Goal: Task Accomplishment & Management: Use online tool/utility

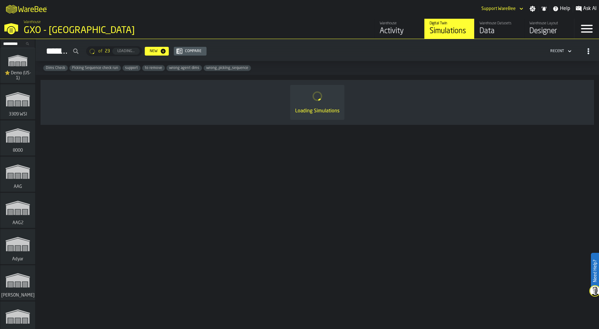
click at [16, 43] on input "Search..." at bounding box center [18, 43] width 32 height 7
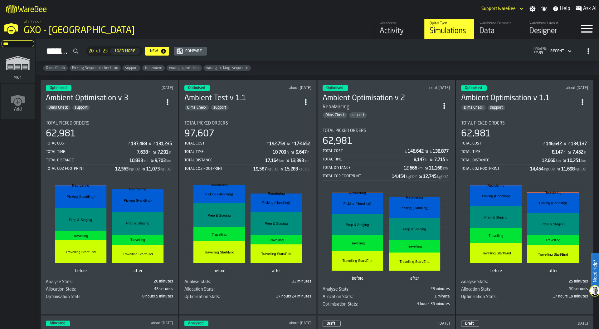
type input "***"
click at [20, 65] on icon "link-to-/wh/i/3ccf57d1-1e0c-4a81-a3bb-c2011c5f0d50/simulations" at bounding box center [18, 63] width 30 height 25
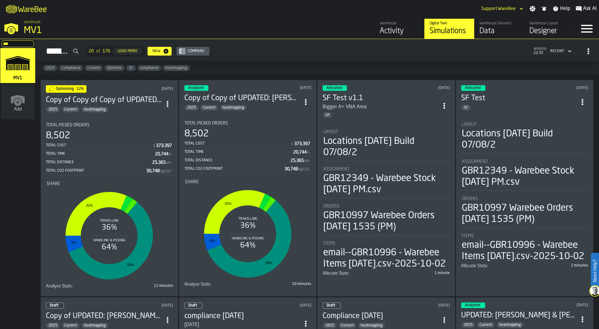
click at [113, 124] on div "Total Picked Orders" at bounding box center [109, 125] width 127 height 5
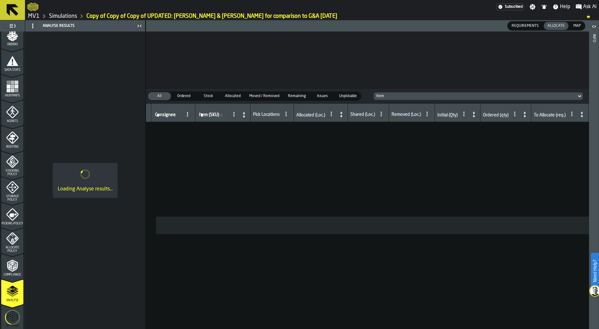
scroll to position [164, 0]
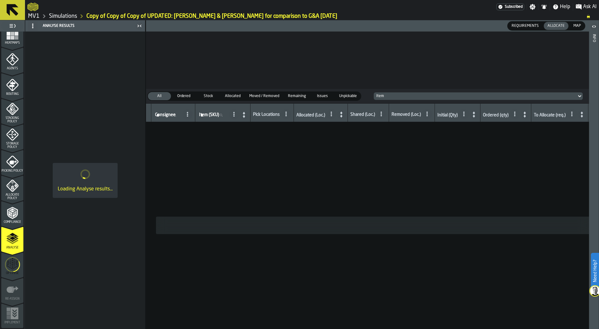
click at [11, 257] on circle "menu Optimise" at bounding box center [12, 265] width 20 height 20
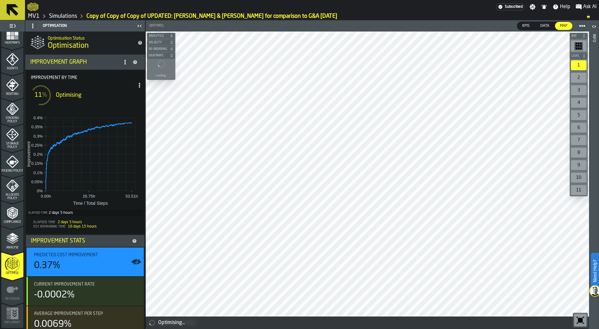
click at [138, 81] on span at bounding box center [140, 85] width 10 height 10
click at [139, 86] on circle at bounding box center [139, 85] width 1 height 1
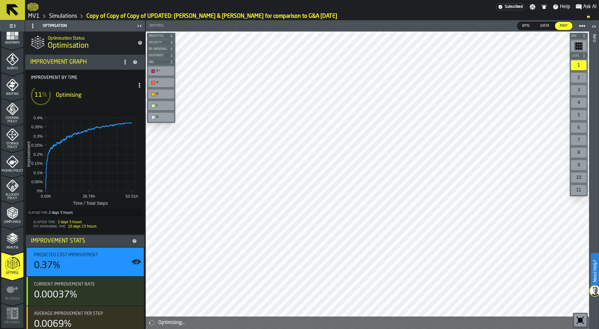
click at [136, 88] on span at bounding box center [140, 85] width 10 height 10
click at [134, 96] on div "Show Run Options" at bounding box center [118, 97] width 41 height 7
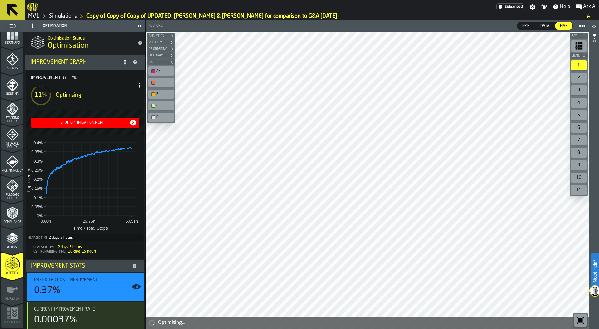
click at [98, 123] on div "Stop Optimisation Run" at bounding box center [81, 122] width 96 height 4
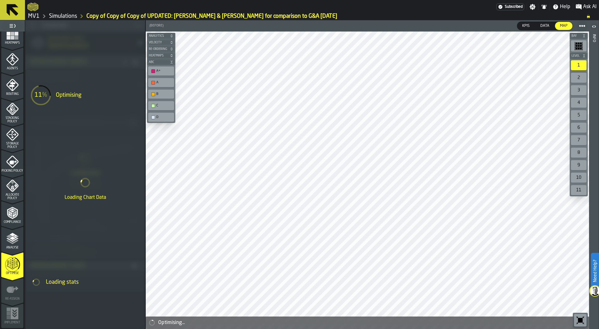
click at [65, 16] on link "Simulations" at bounding box center [63, 16] width 28 height 7
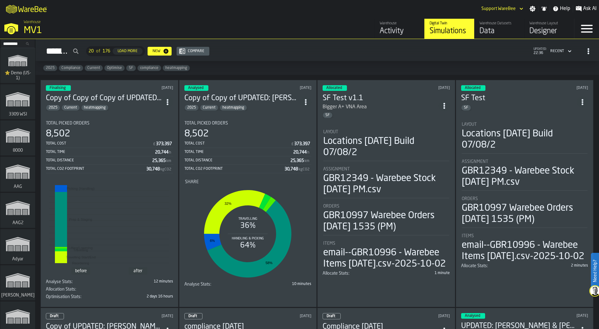
click at [493, 32] on div "Data" at bounding box center [500, 31] width 40 height 10
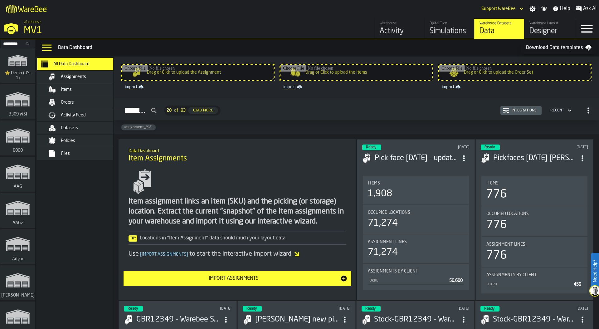
click at [85, 126] on div "Datasets" at bounding box center [91, 127] width 61 height 5
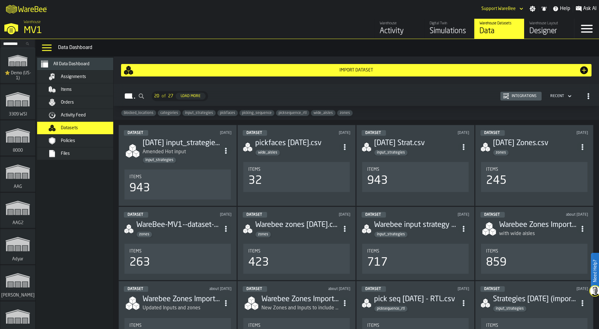
click at [23, 30] on div "Warehouse MV1" at bounding box center [152, 27] width 263 height 21
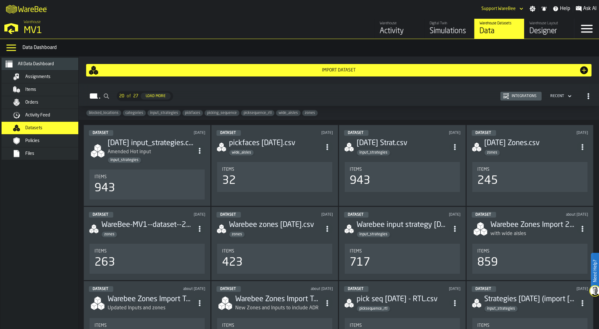
click at [238, 66] on div "Import Dataset" at bounding box center [339, 70] width 501 height 10
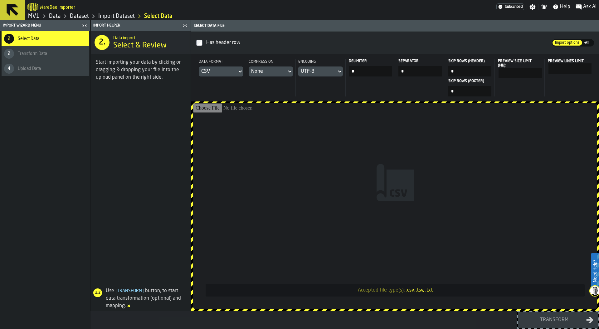
click at [234, 72] on div "CSV" at bounding box center [217, 71] width 33 height 7
click at [219, 115] on div "Dataset" at bounding box center [223, 113] width 32 height 7
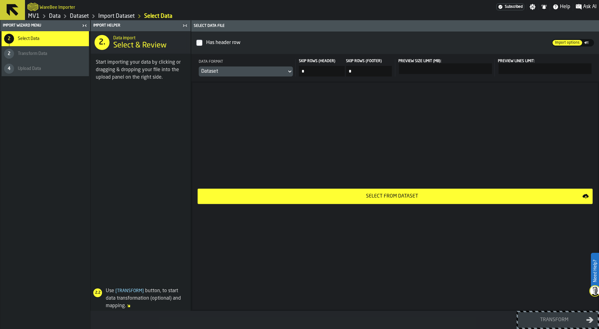
click at [327, 189] on button "Select from Dataset" at bounding box center [395, 197] width 395 height 16
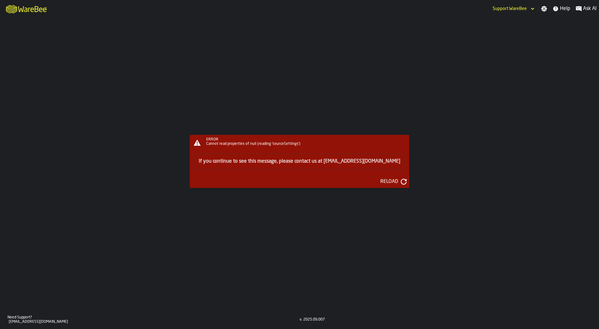
click at [384, 180] on div "Reload" at bounding box center [389, 181] width 23 height 7
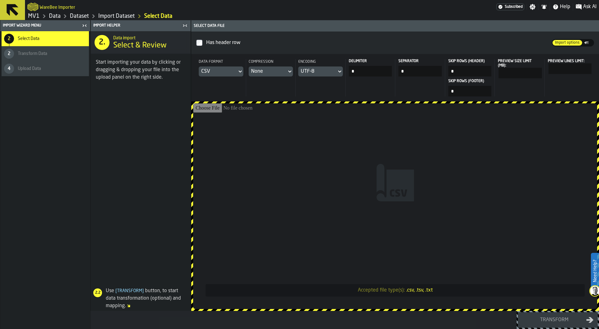
click at [232, 74] on div "CSV" at bounding box center [217, 71] width 33 height 7
click at [228, 112] on div "Dataset" at bounding box center [223, 113] width 32 height 7
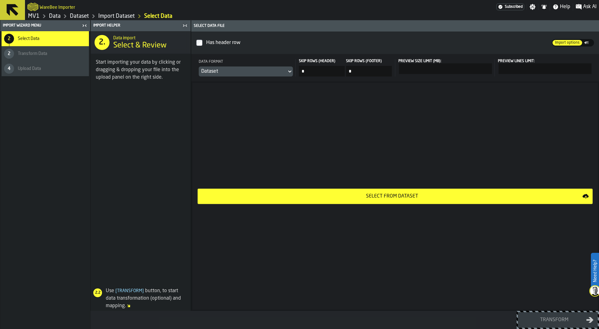
click at [358, 195] on div "Select from Dataset" at bounding box center [392, 196] width 381 height 7
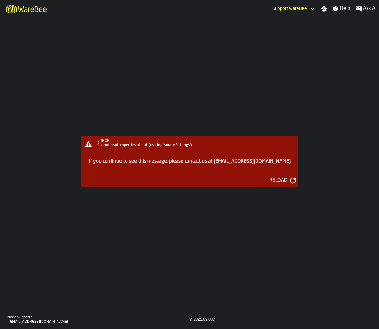
click at [267, 181] on div "Reload" at bounding box center [278, 180] width 23 height 7
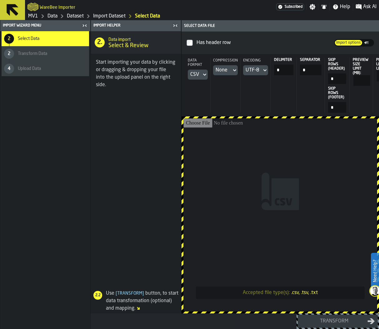
click at [194, 73] on div "CSV" at bounding box center [194, 74] width 9 height 7
click at [187, 117] on div "Dataset" at bounding box center [187, 116] width 32 height 7
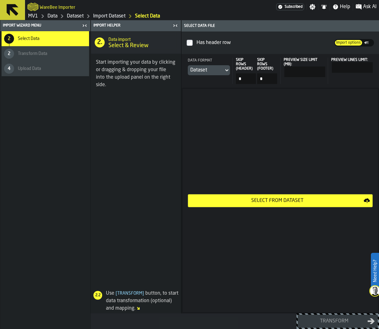
click at [280, 199] on div "Select from Dataset" at bounding box center [276, 200] width 173 height 7
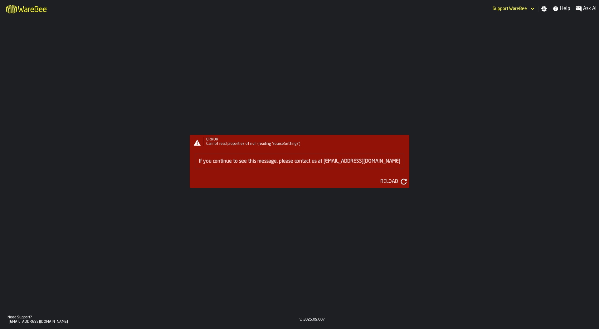
click at [378, 181] on div "Reload" at bounding box center [389, 181] width 23 height 7
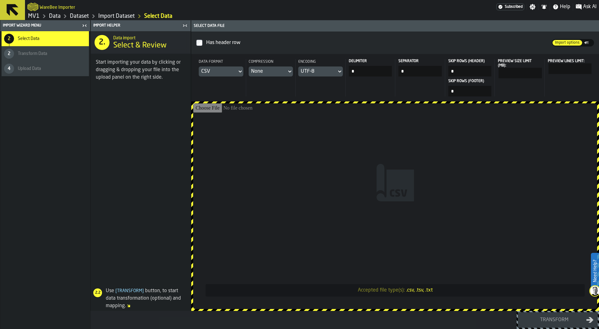
click at [123, 133] on span at bounding box center [141, 185] width 100 height 193
click at [229, 69] on div "CSV" at bounding box center [217, 71] width 33 height 7
click at [125, 130] on span at bounding box center [141, 185] width 100 height 193
click at [367, 144] on input "Accepted file type(s): .csv, .tsv, .txt" at bounding box center [395, 206] width 404 height 206
click at [304, 145] on input "Accepted file type(s): .csv, .tsv, .txt" at bounding box center [395, 206] width 404 height 206
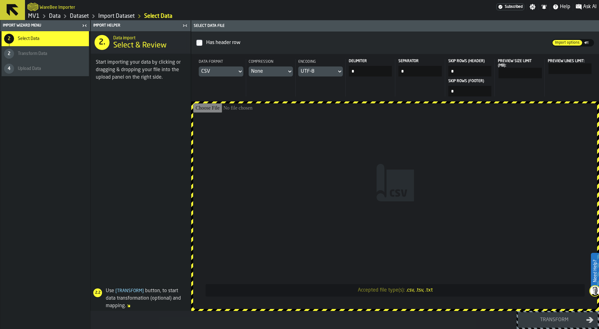
type input "**********"
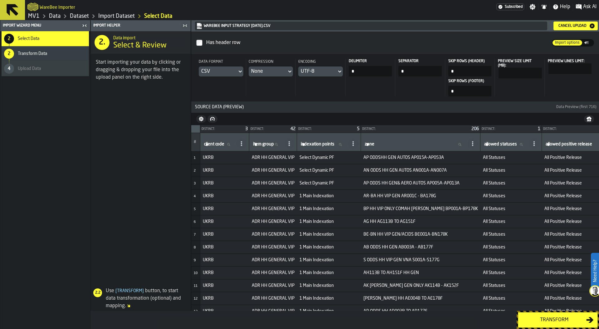
click at [545, 321] on div "Transform" at bounding box center [554, 319] width 64 height 7
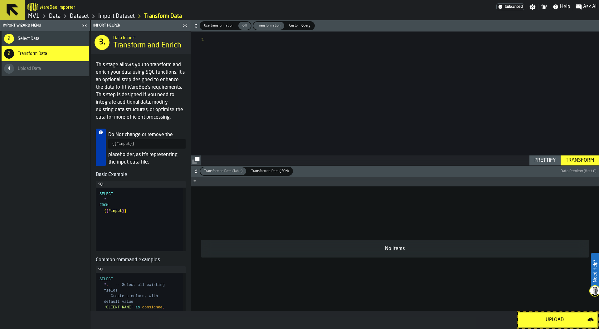
click at [546, 320] on div "Upload" at bounding box center [555, 319] width 66 height 7
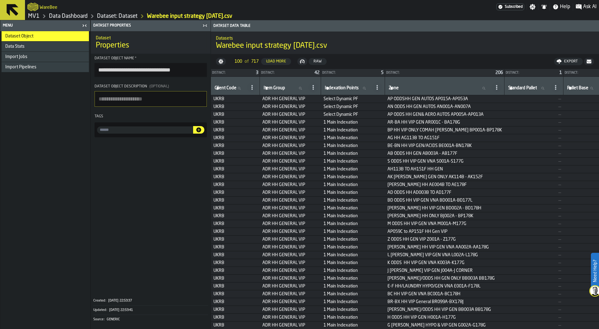
click at [102, 132] on input "input-value-" at bounding box center [145, 129] width 96 height 7
click at [121, 16] on link "Dataset: Dataset" at bounding box center [117, 16] width 41 height 7
click at [112, 130] on input "input-value-" at bounding box center [145, 129] width 96 height 7
type input "**********"
click at [198, 131] on icon "button-" at bounding box center [198, 129] width 5 height 5
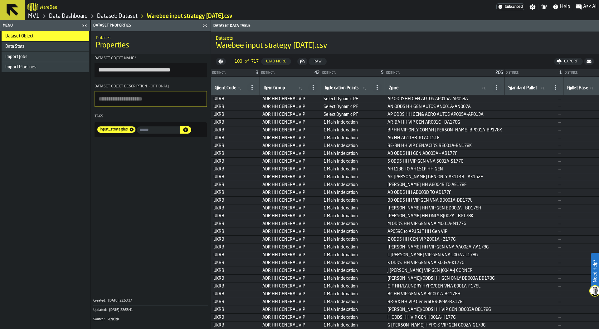
click at [115, 17] on link "Dataset: Dataset" at bounding box center [117, 16] width 41 height 7
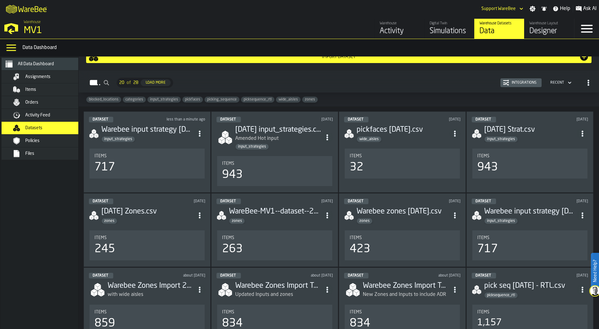
scroll to position [14, 0]
click at [203, 134] on icon "ItemListCard-DashboardItemContainer" at bounding box center [200, 133] width 6 height 6
click at [189, 165] on li "Delete" at bounding box center [187, 161] width 40 height 15
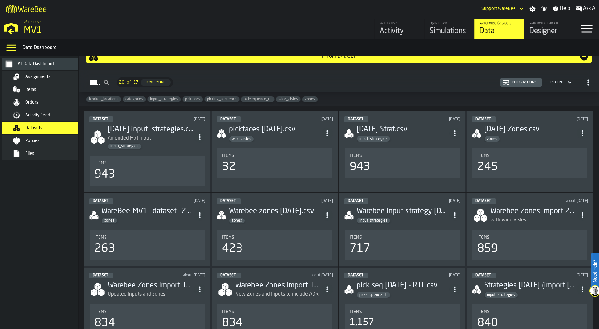
click at [55, 210] on nav "All Data Dashboard Assignments Items Orders Activity Feed Datasets Policies Fil…" at bounding box center [45, 192] width 90 height 272
click at [449, 28] on div "Simulations" at bounding box center [450, 31] width 40 height 10
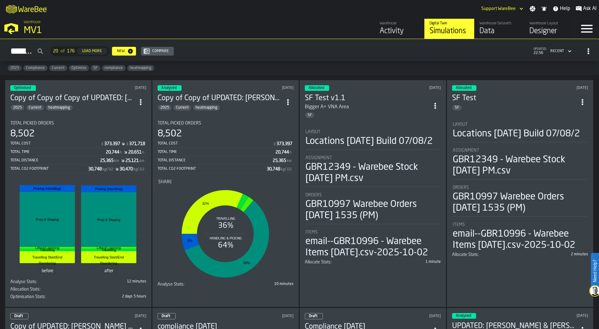
click at [436, 104] on icon "ItemListCard-DashboardItemContainer" at bounding box center [435, 106] width 6 height 6
click at [431, 146] on div "Duplicate" at bounding box center [421, 146] width 32 height 7
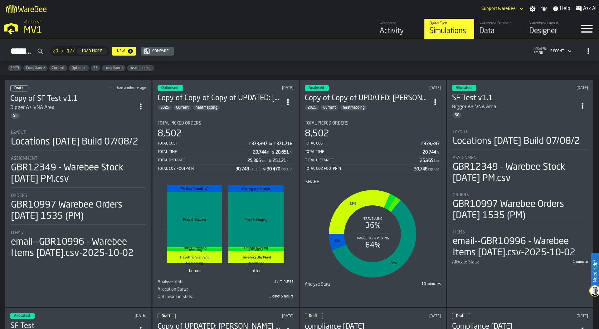
click at [70, 148] on div "Locations 2024-07-15 Build 07/08/2" at bounding box center [74, 141] width 127 height 11
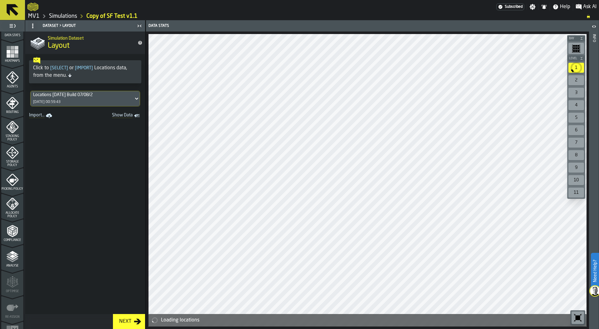
scroll to position [164, 0]
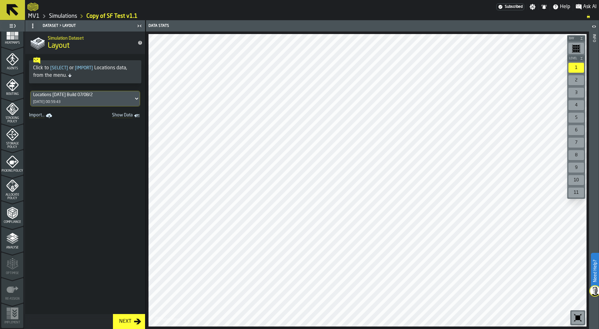
click at [14, 134] on icon "menu Storage Policy" at bounding box center [12, 134] width 8 height 8
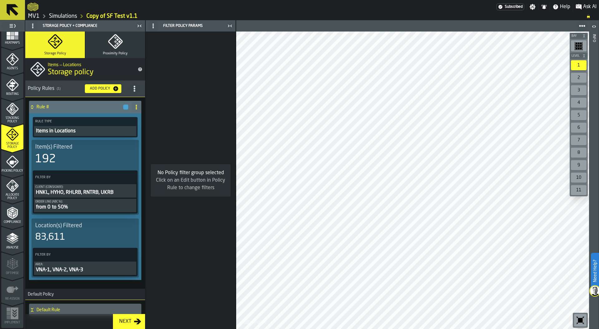
click at [134, 88] on circle "title-section-[object Object]" at bounding box center [135, 89] width 2 height 2
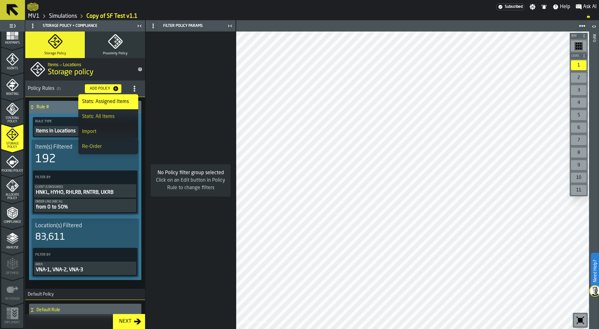
click at [97, 130] on div "Import" at bounding box center [108, 131] width 52 height 7
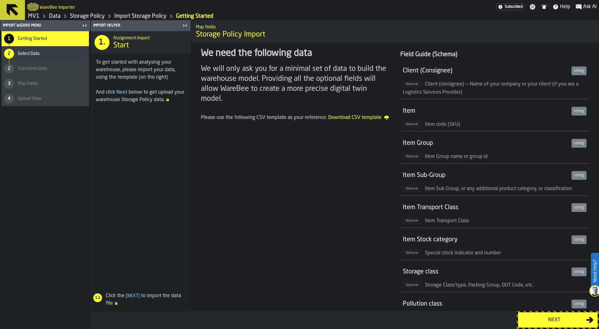
click at [563, 320] on div "Next" at bounding box center [554, 319] width 64 height 7
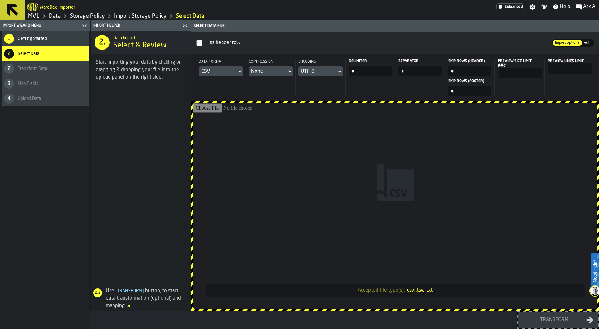
click at [228, 72] on div "CSV" at bounding box center [217, 71] width 33 height 7
click at [226, 114] on div "Dataset" at bounding box center [223, 113] width 32 height 7
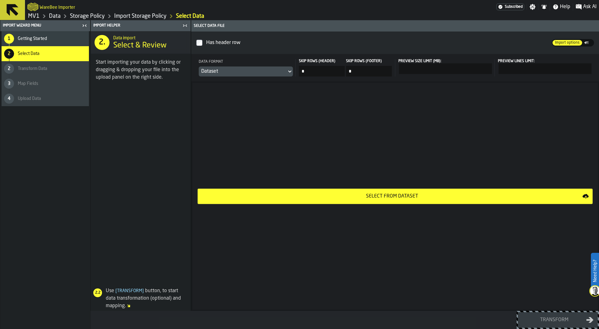
click at [400, 194] on div "Select from Dataset" at bounding box center [392, 196] width 381 height 7
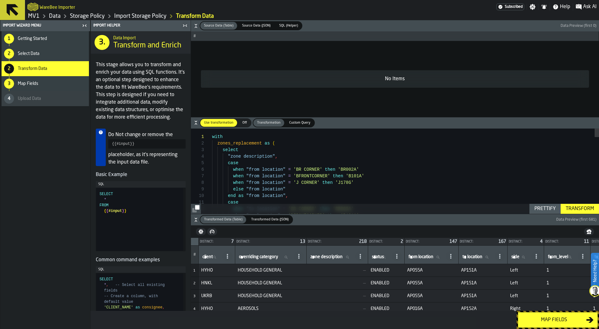
click at [550, 320] on div "Map fields" at bounding box center [554, 319] width 64 height 7
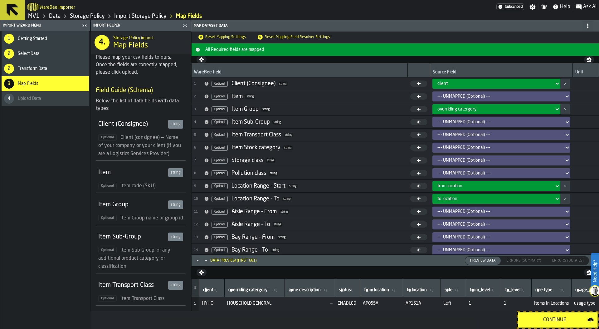
click at [548, 319] on div "Continue" at bounding box center [555, 319] width 66 height 7
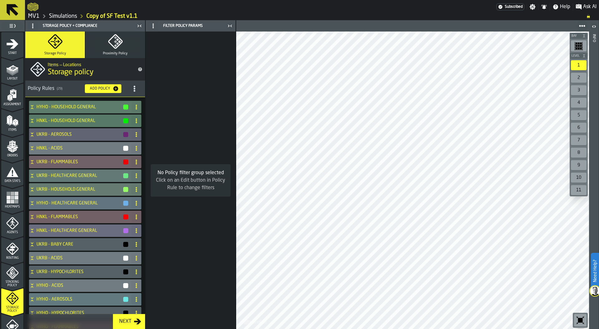
scroll to position [3, 0]
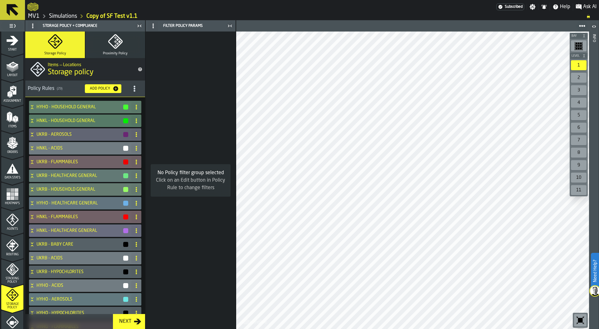
click at [134, 87] on circle "title-section-[object Object]" at bounding box center [135, 87] width 2 height 2
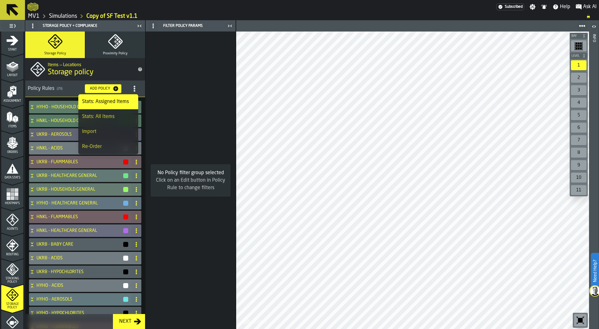
click at [118, 128] on div "Import" at bounding box center [108, 131] width 52 height 7
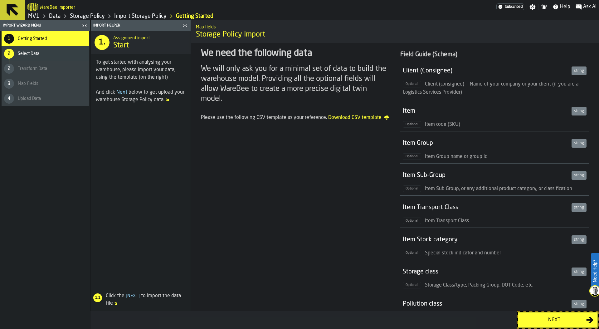
click at [549, 319] on div "Next" at bounding box center [554, 319] width 64 height 7
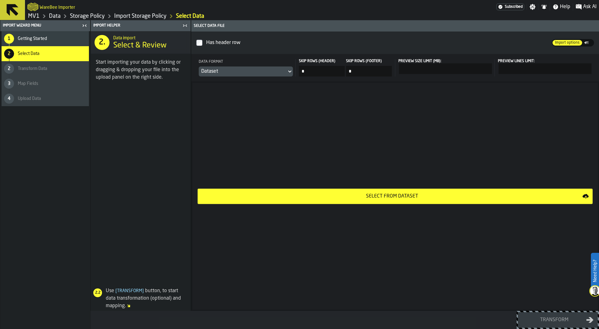
click at [389, 196] on div "Select from Dataset" at bounding box center [392, 196] width 381 height 7
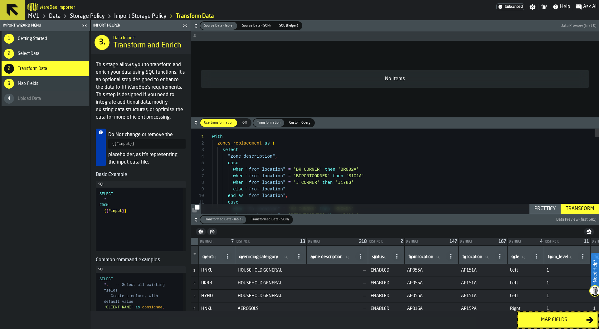
click at [36, 53] on span "Select Data" at bounding box center [29, 53] width 22 height 5
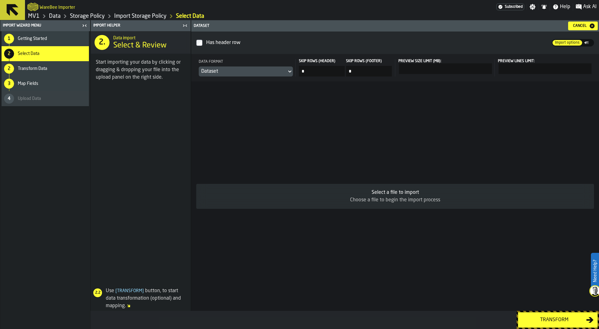
click at [40, 36] on span "Getting Started" at bounding box center [32, 38] width 29 height 5
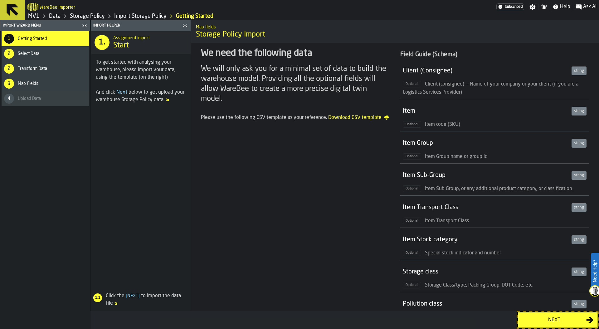
click at [539, 317] on div "Next" at bounding box center [554, 319] width 64 height 7
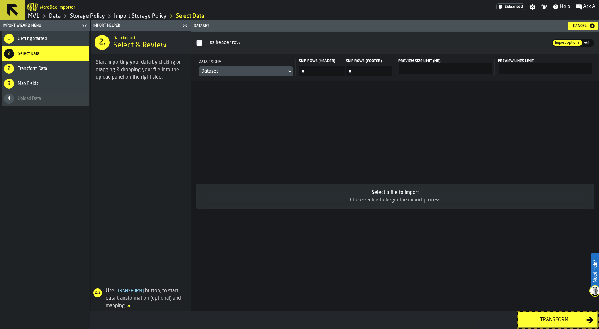
click at [324, 178] on div "Select a file to import Choose a file to begin the import process" at bounding box center [395, 195] width 408 height 229
click at [364, 202] on div "Choose a file to begin the import process" at bounding box center [395, 199] width 388 height 7
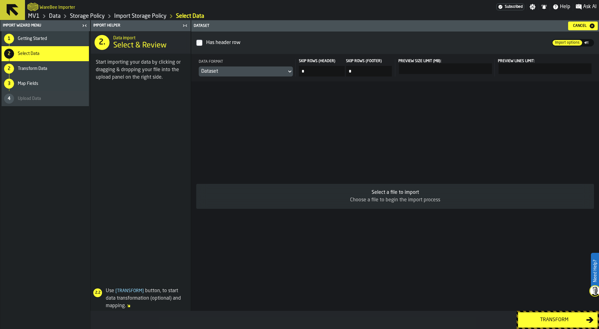
click at [364, 202] on div "Choose a file to begin the import process" at bounding box center [395, 199] width 388 height 7
click at [131, 13] on link "Import Storage Policy" at bounding box center [140, 16] width 52 height 7
click at [85, 17] on link "Storage Policy" at bounding box center [87, 16] width 35 height 7
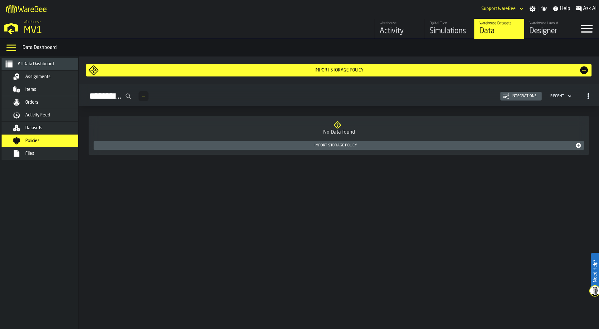
click at [447, 27] on div "Simulations" at bounding box center [450, 31] width 40 height 10
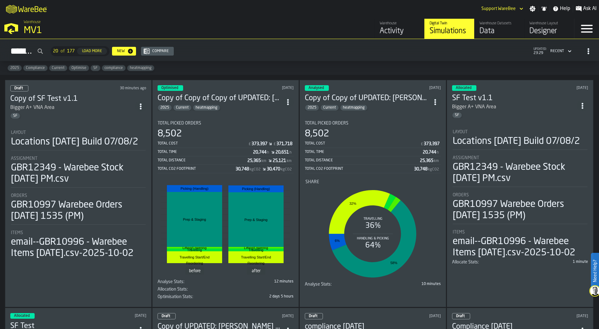
click at [86, 113] on div "SF" at bounding box center [72, 116] width 125 height 6
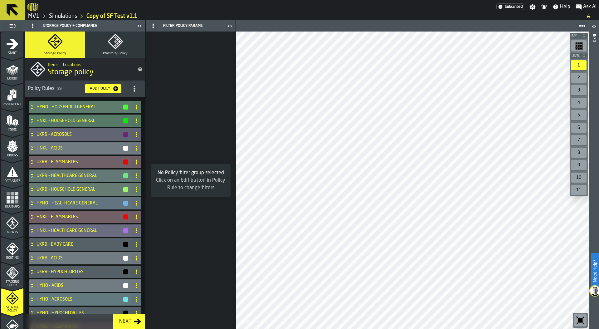
click at [129, 92] on span "title-section-[object Object]" at bounding box center [134, 88] width 11 height 11
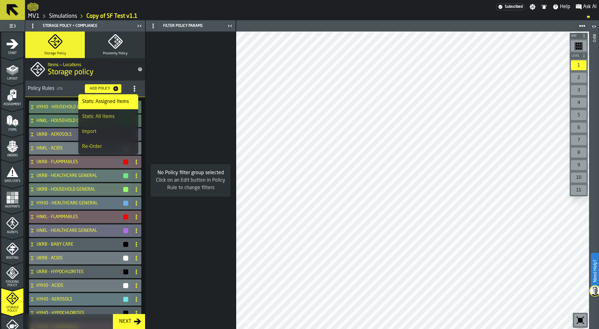
click at [121, 129] on div "Import" at bounding box center [108, 131] width 52 height 7
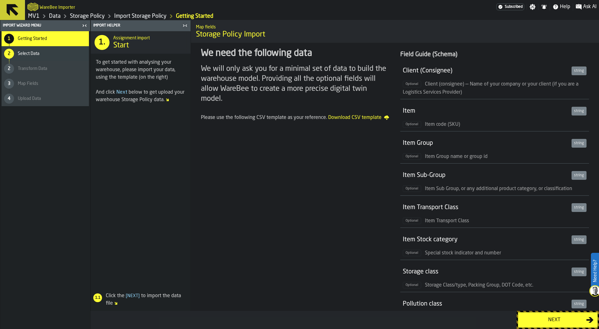
click at [545, 318] on div "Next" at bounding box center [554, 319] width 64 height 7
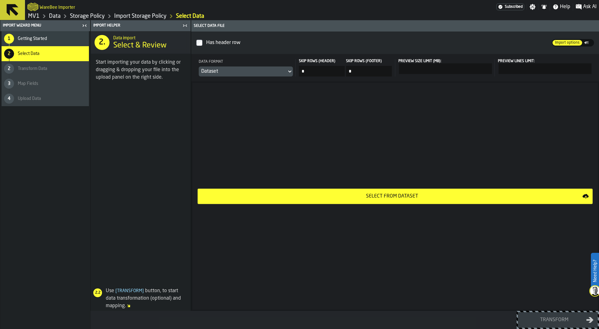
click at [344, 196] on div "Select from Dataset" at bounding box center [392, 196] width 381 height 7
